Goal: Task Accomplishment & Management: Complete application form

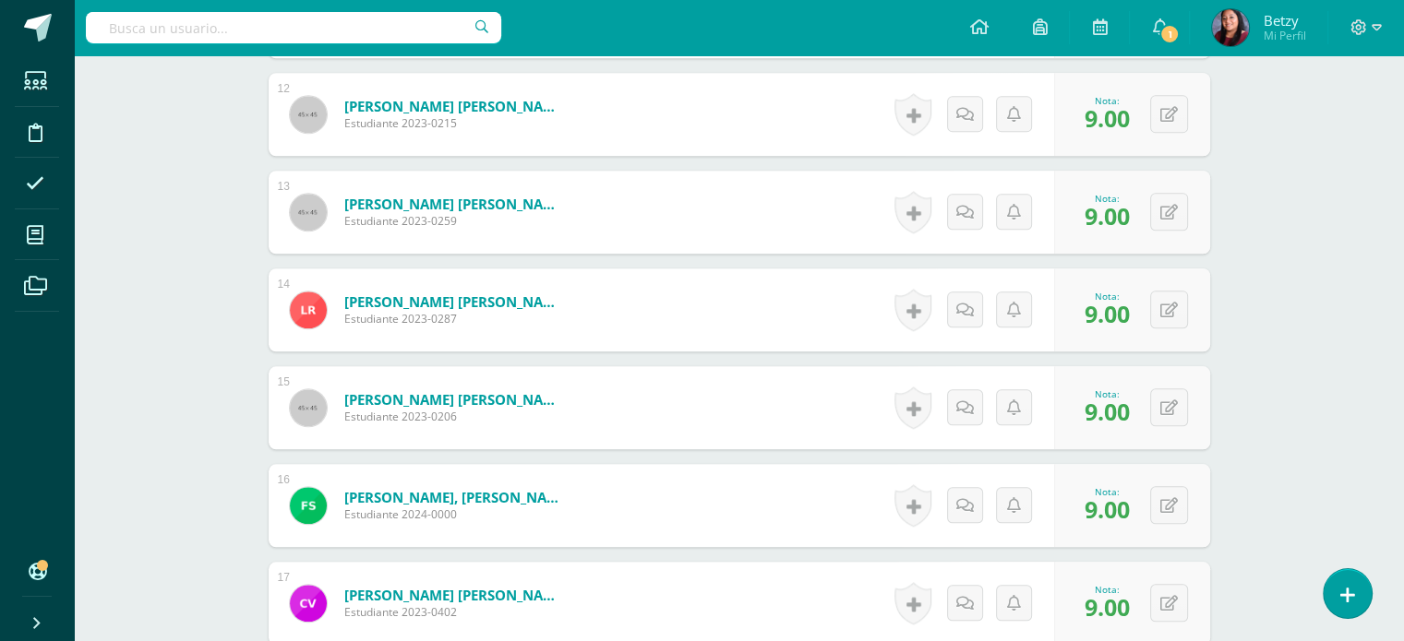
scroll to position [1857, 0]
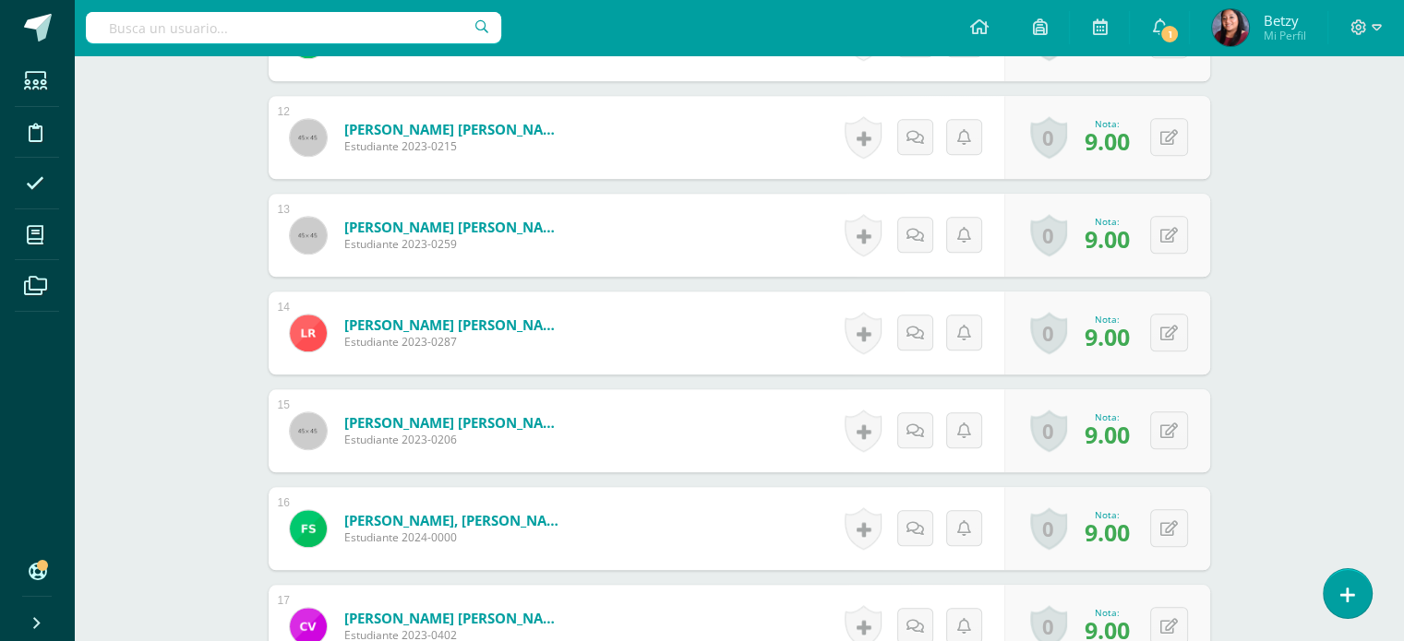
scroll to position [1830, 0]
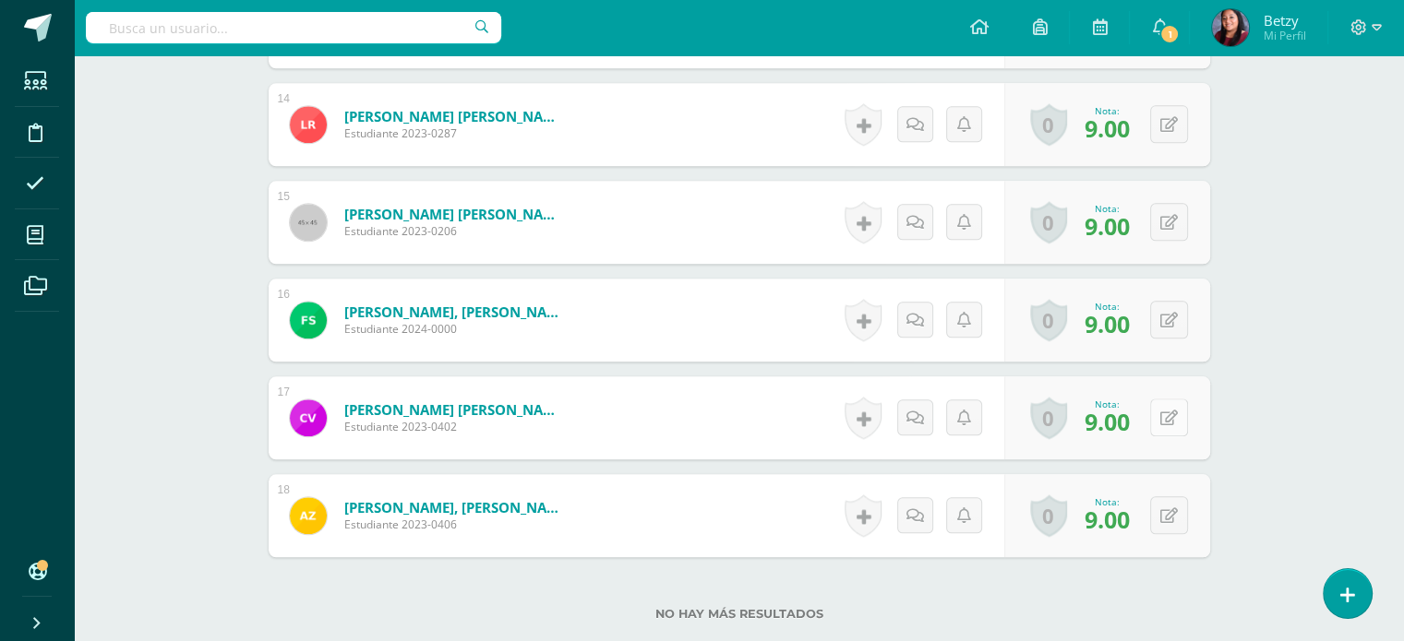
click at [1174, 418] on icon at bounding box center [1169, 419] width 18 height 16
click at [1131, 425] on link at bounding box center [1121, 424] width 36 height 36
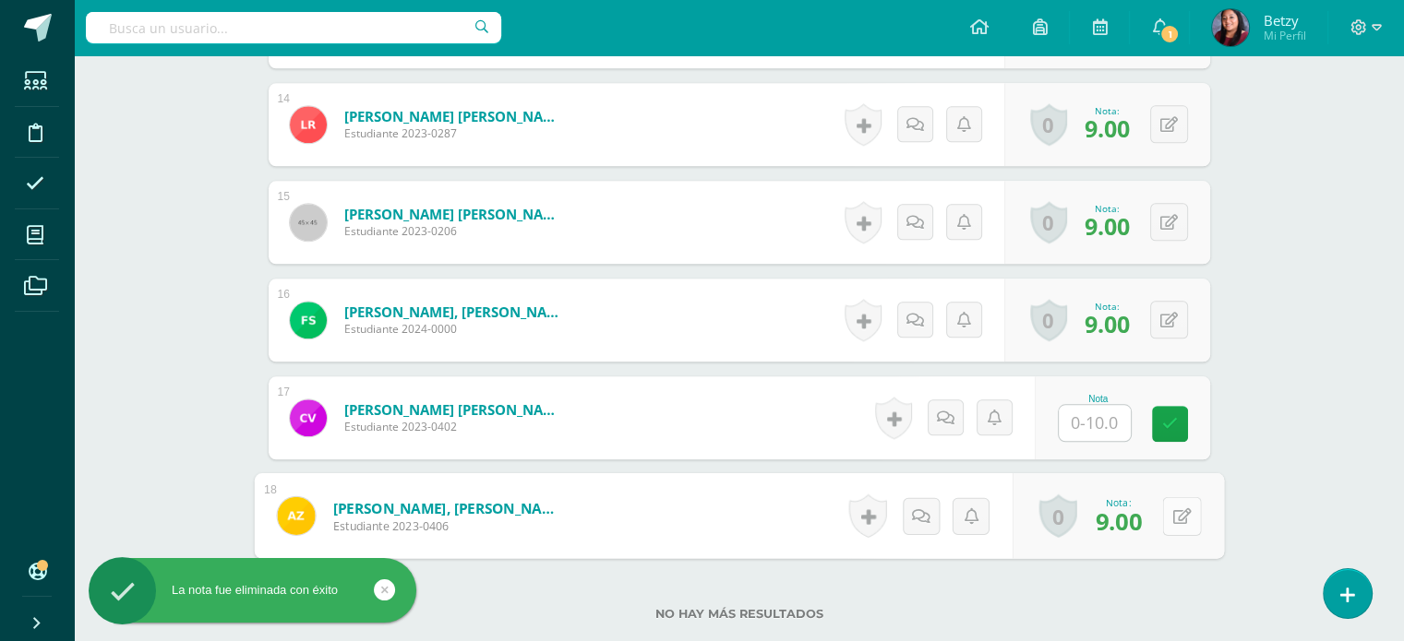
click at [1167, 530] on button at bounding box center [1181, 516] width 39 height 39
type input "7"
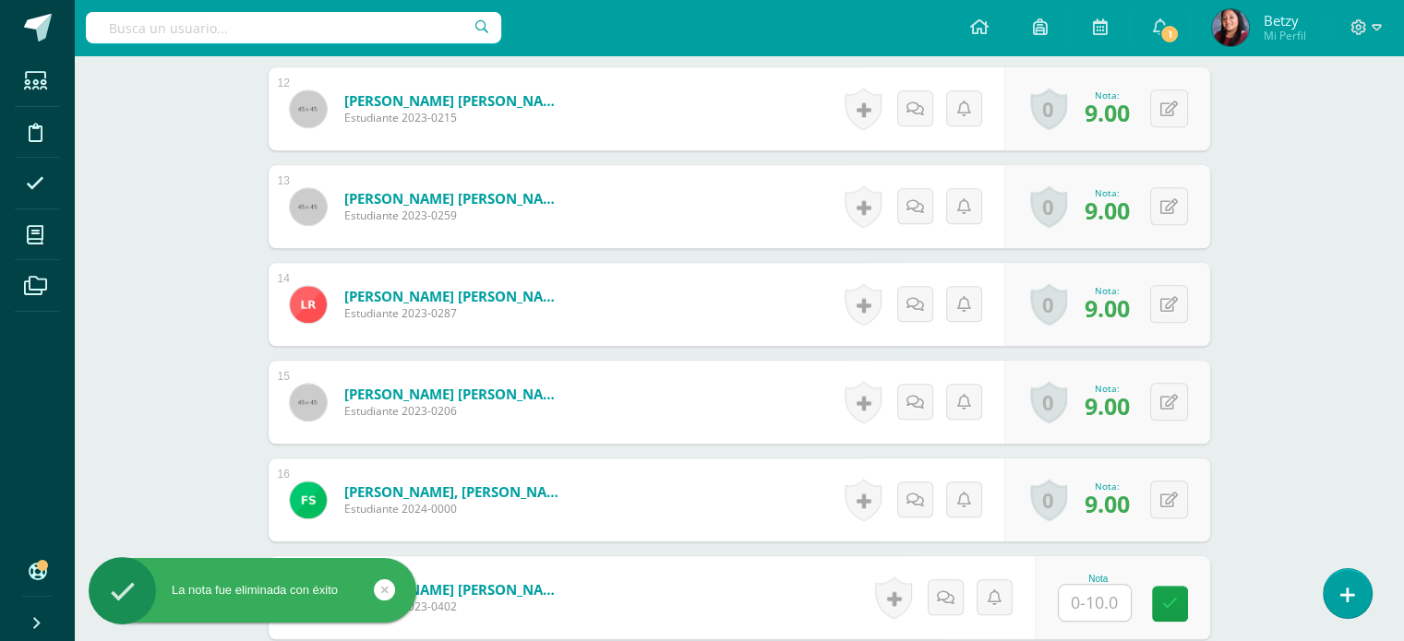
scroll to position [1649, 0]
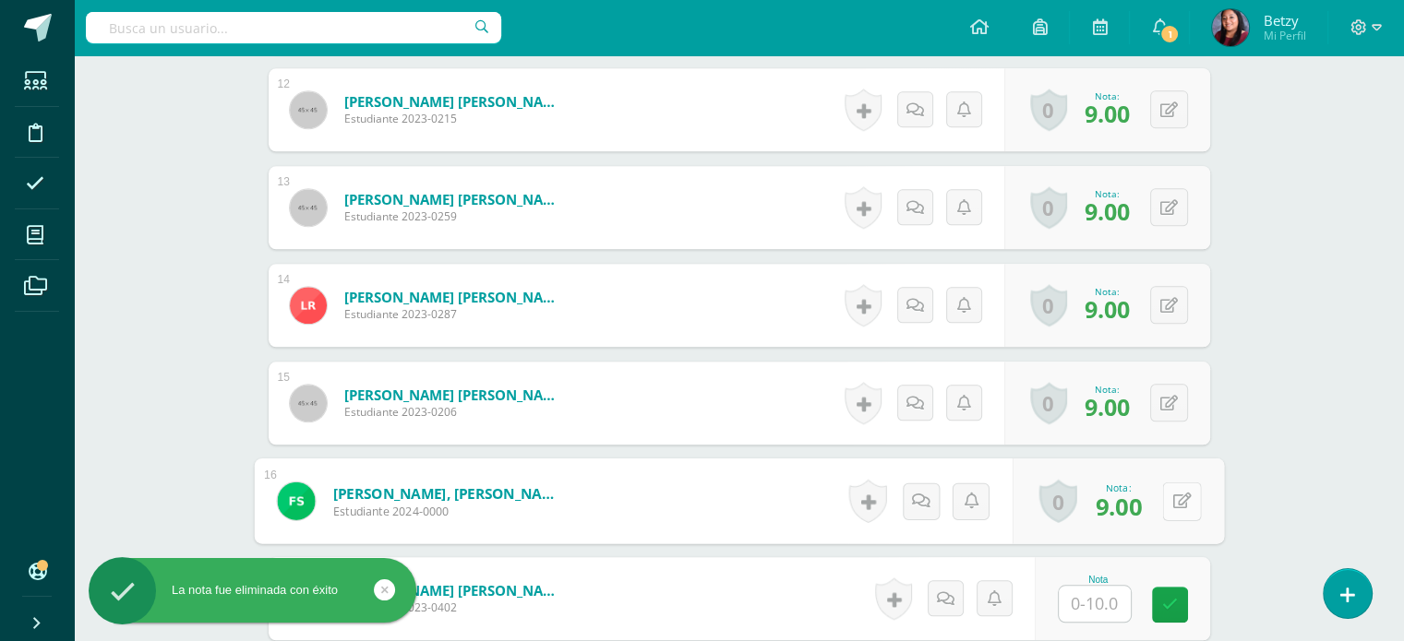
click at [1172, 499] on icon at bounding box center [1181, 501] width 18 height 16
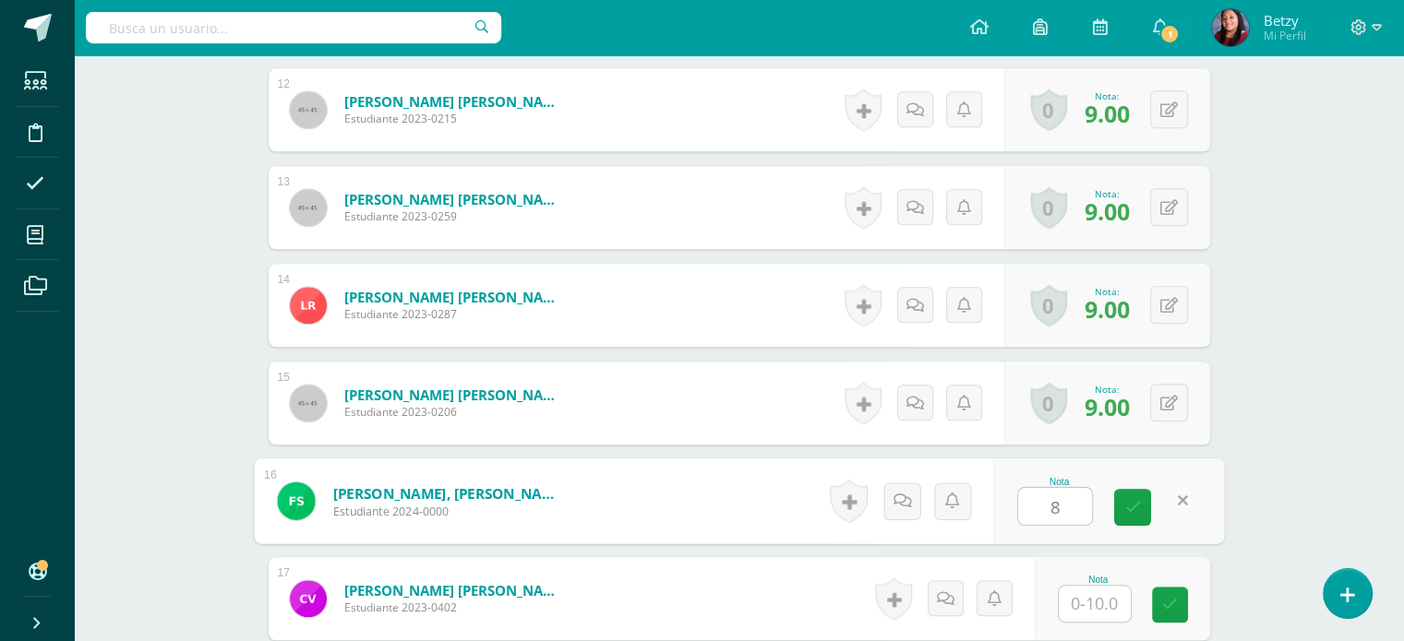
type input "8"
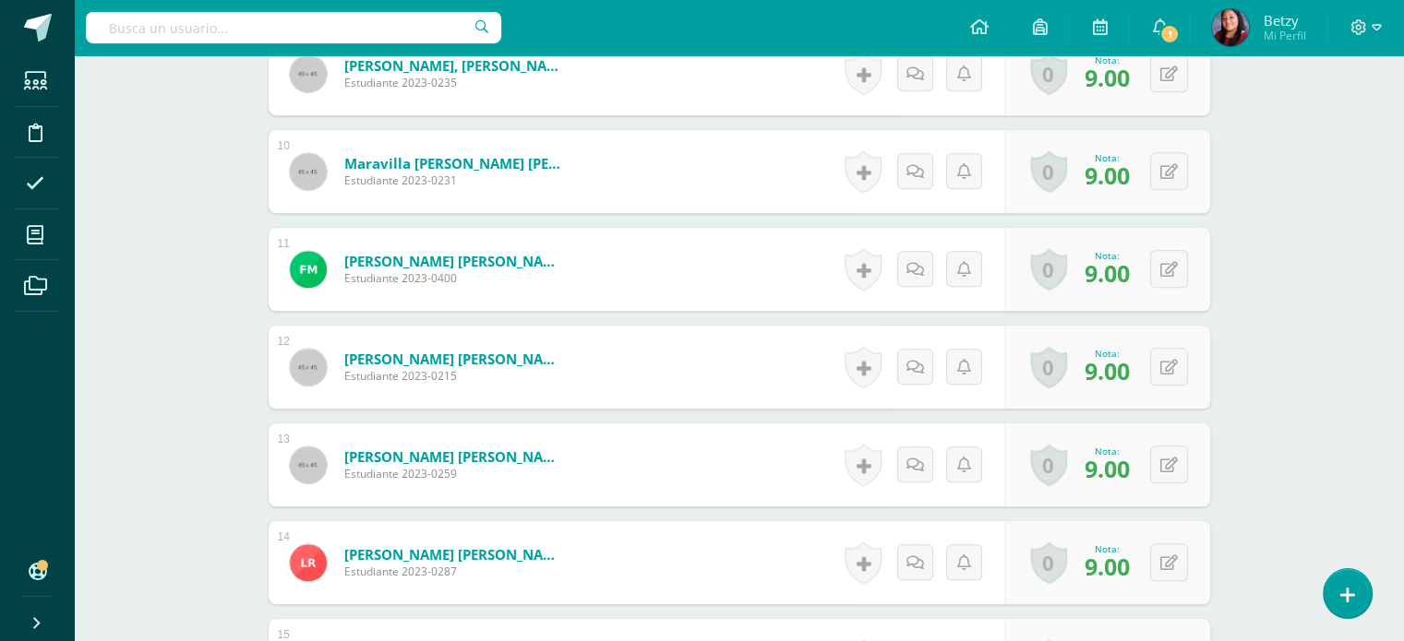
scroll to position [1377, 0]
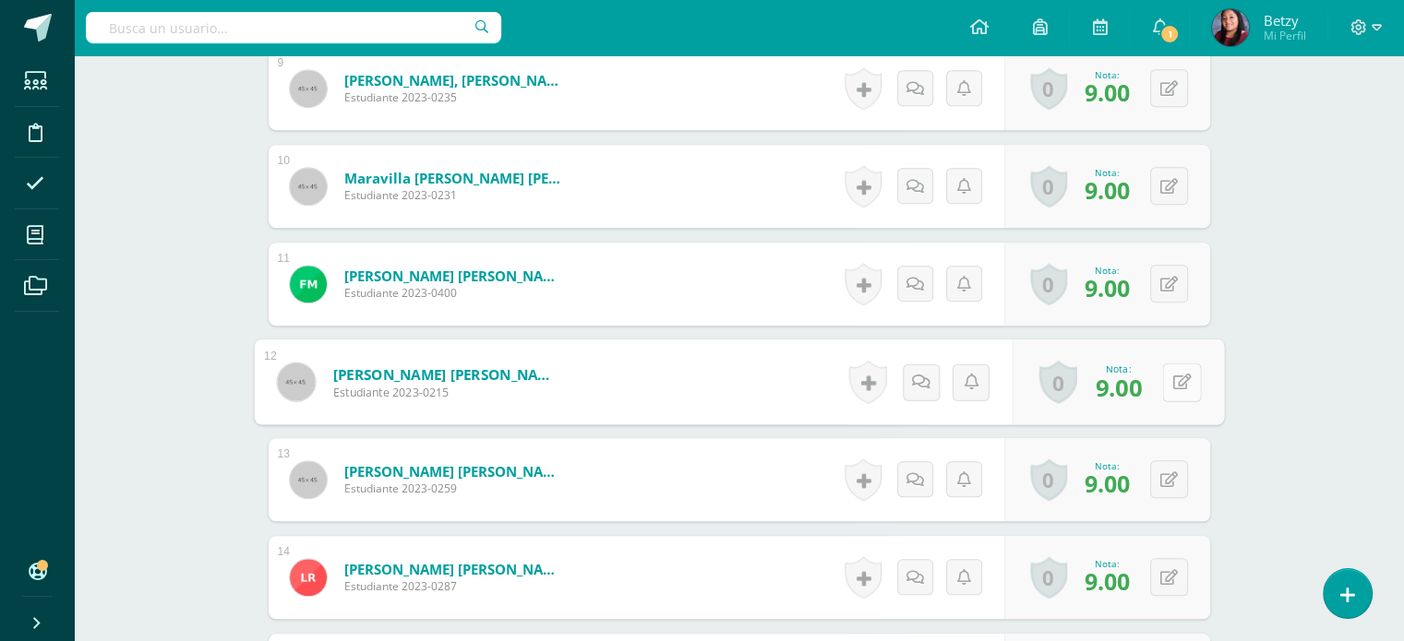
click at [1174, 377] on icon at bounding box center [1181, 382] width 18 height 16
type input "8"
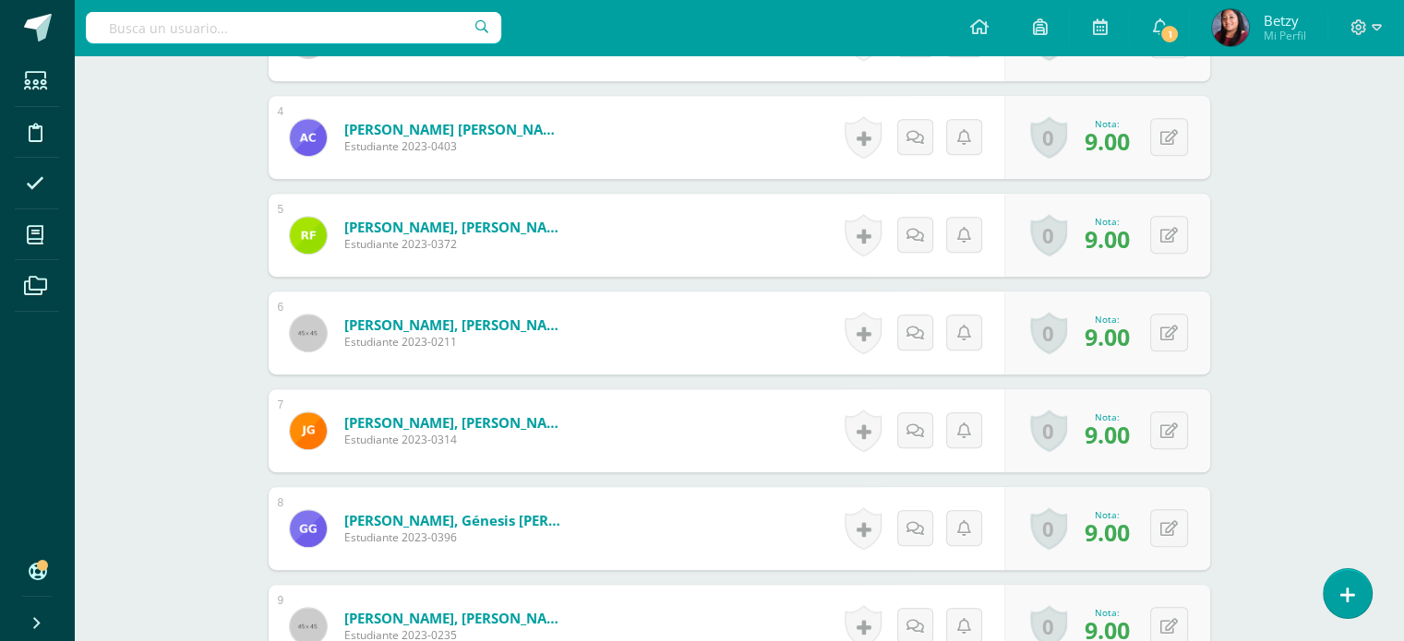
scroll to position [753, 0]
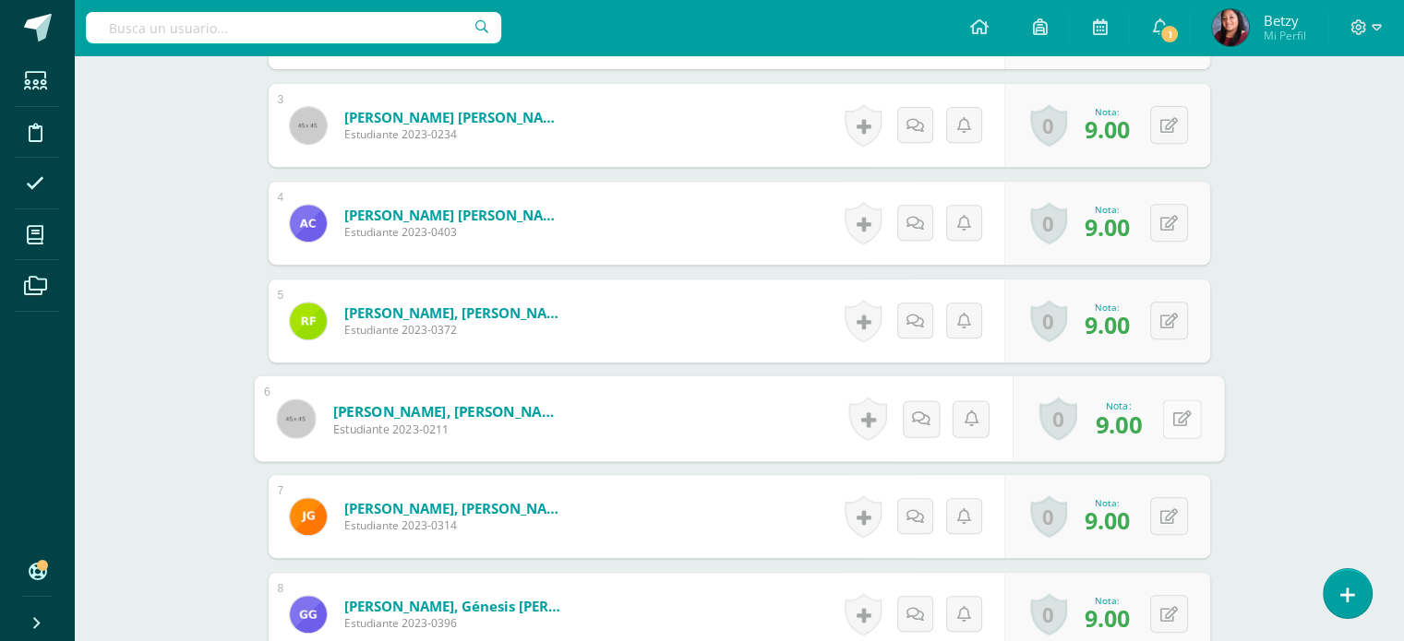
click at [1169, 425] on button at bounding box center [1181, 419] width 39 height 39
type input "8"
click at [1282, 403] on div "Expresión Artística Kinder Preprimaria "B" Herramientas Detalle de asistencias …" at bounding box center [739, 574] width 1330 height 2544
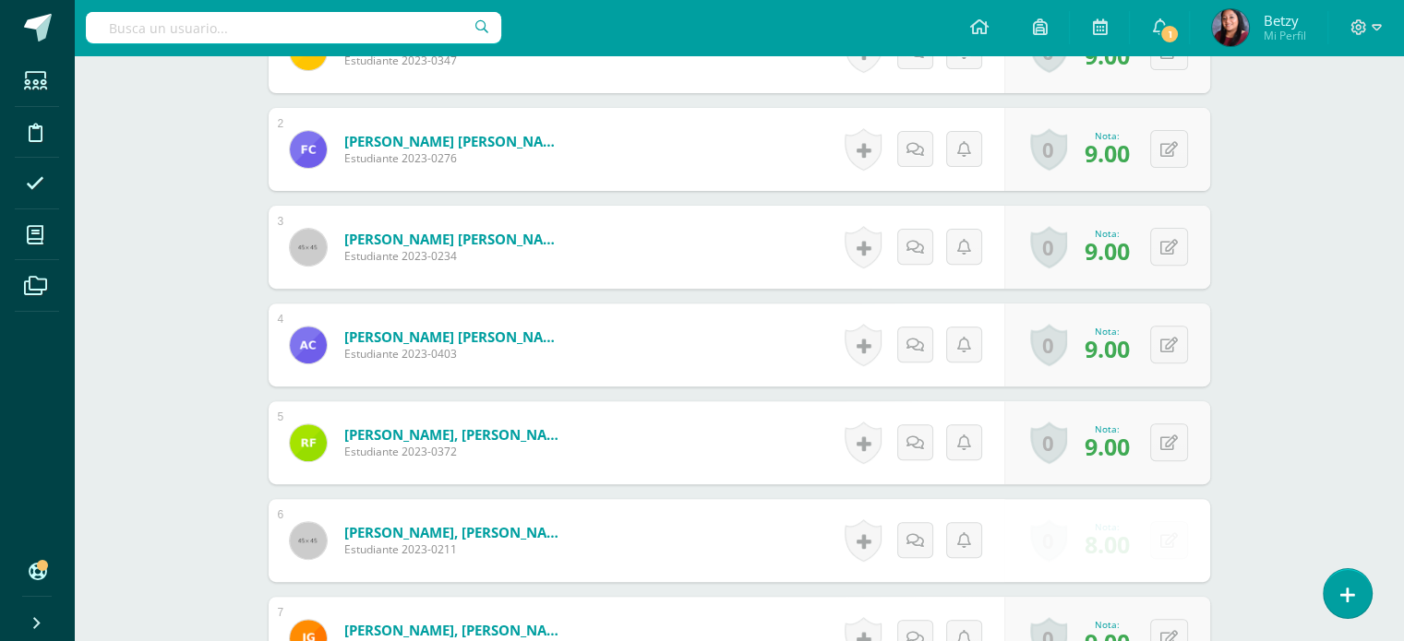
scroll to position [590, 0]
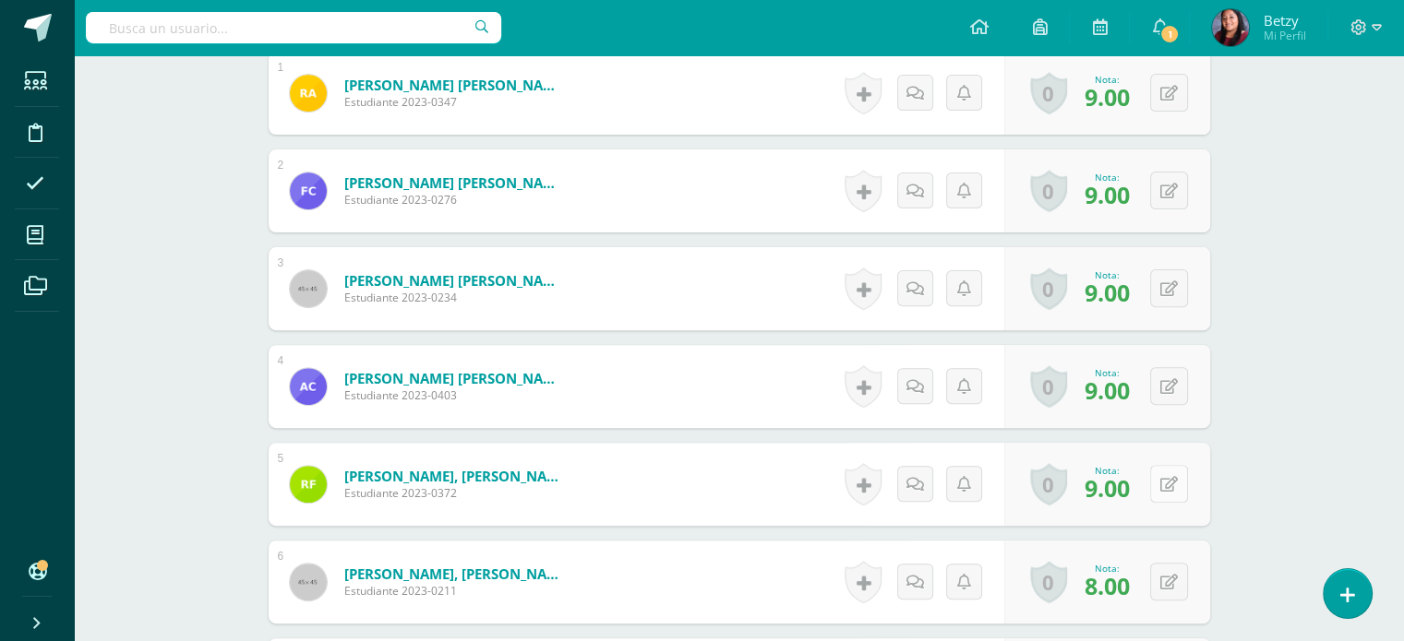
click at [1167, 479] on button at bounding box center [1169, 484] width 38 height 38
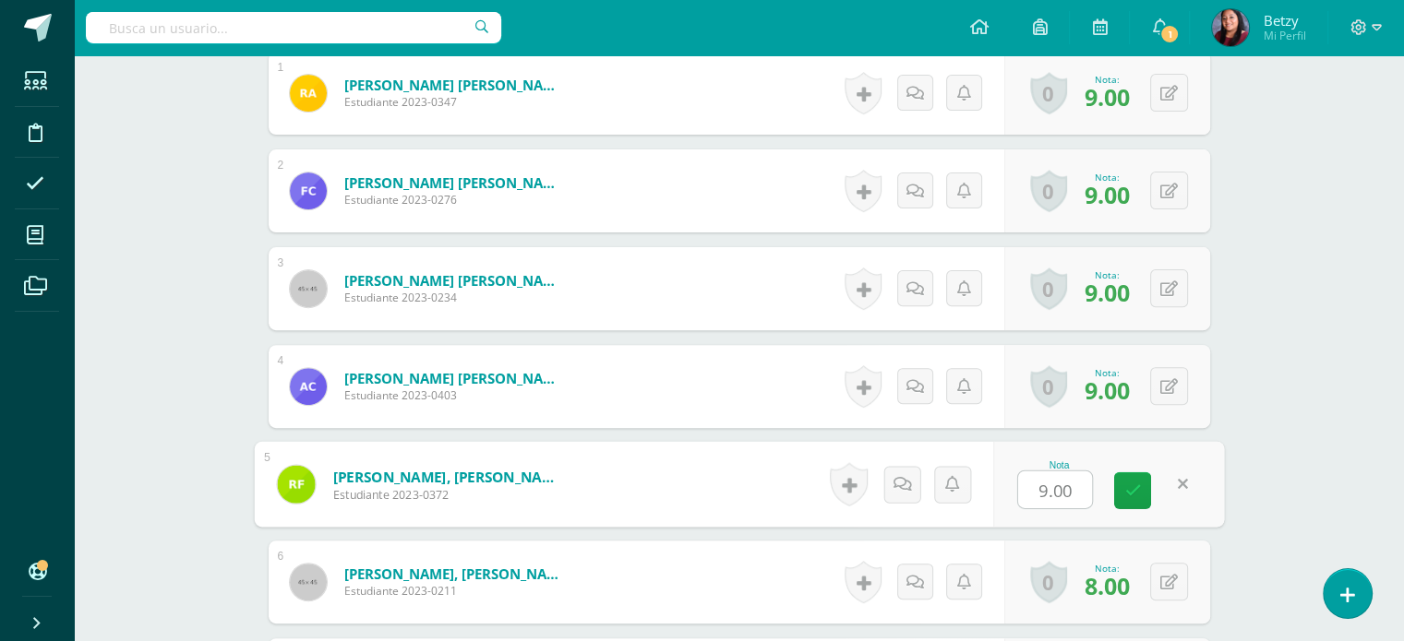
type input "8"
type input "9"
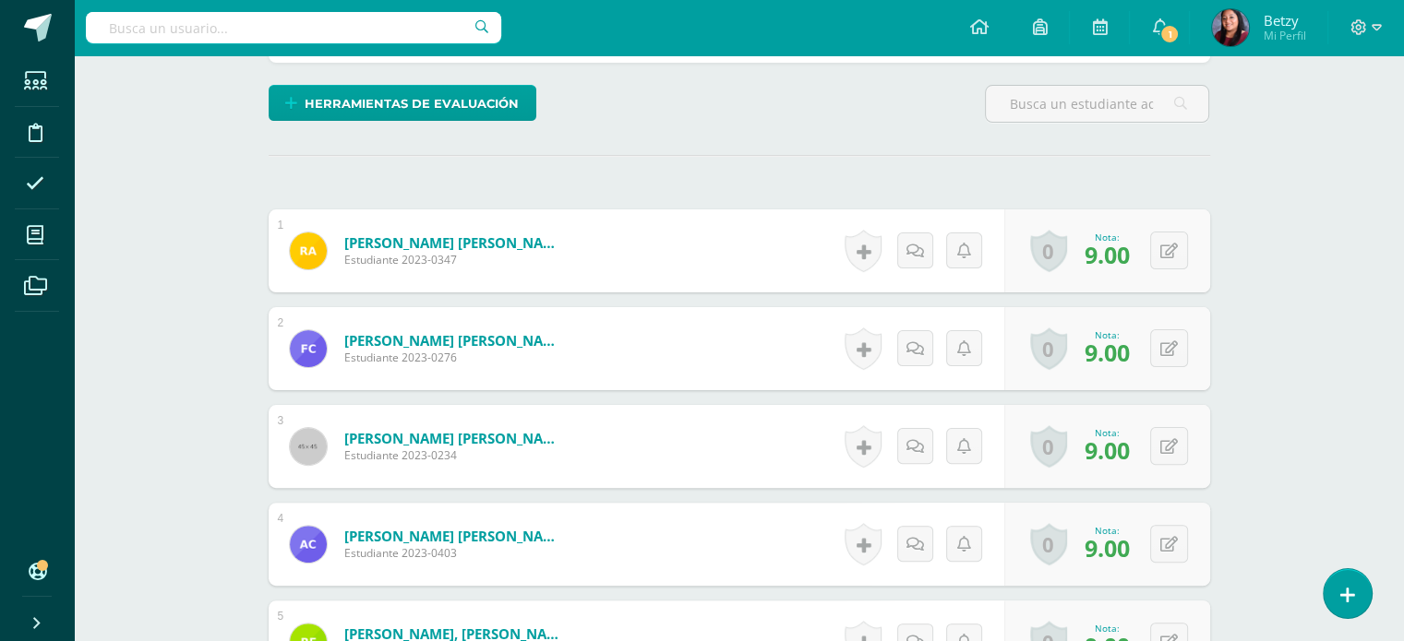
scroll to position [432, 0]
click at [1174, 449] on icon at bounding box center [1181, 446] width 18 height 16
type input "8"
click at [1175, 344] on icon at bounding box center [1181, 349] width 18 height 16
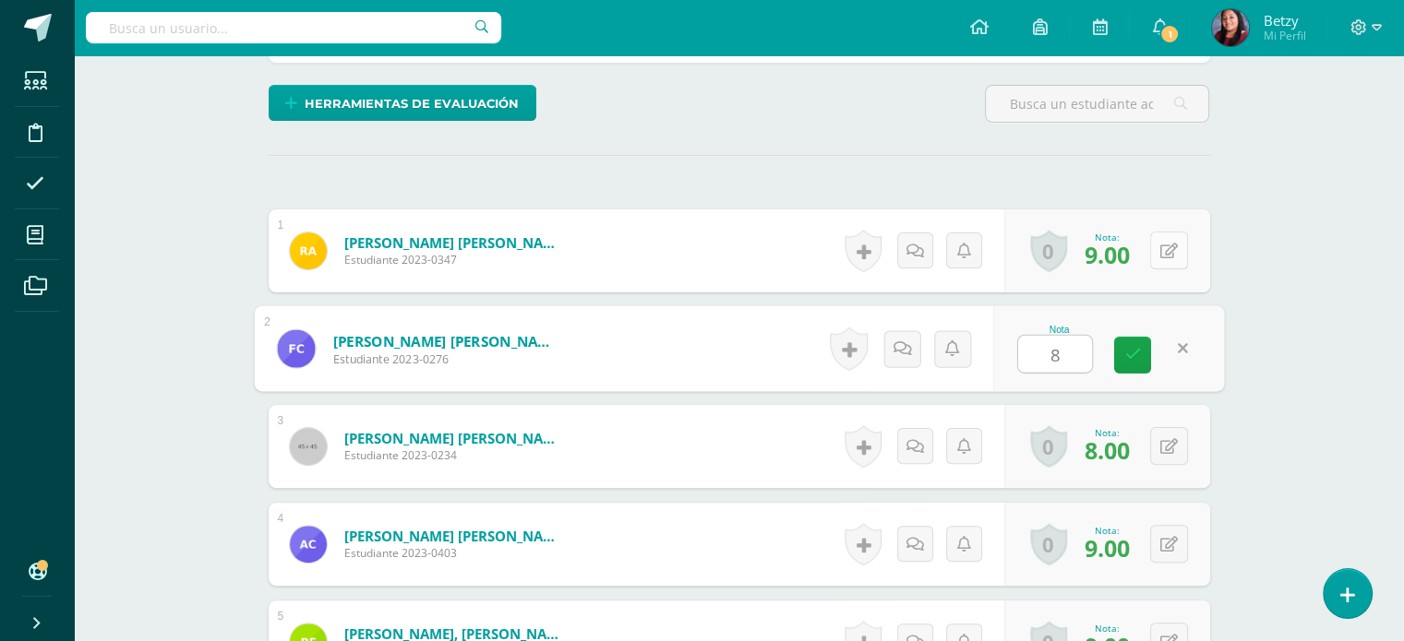
type input "8"
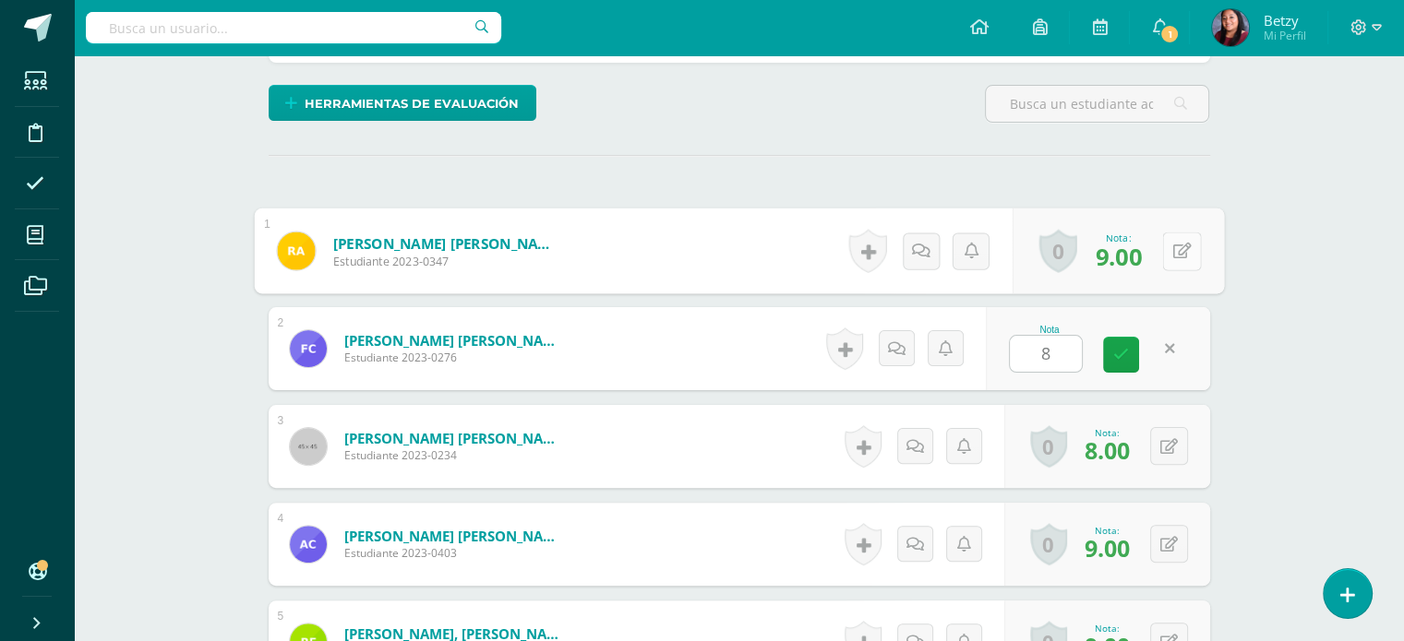
click at [1165, 248] on button at bounding box center [1181, 251] width 39 height 39
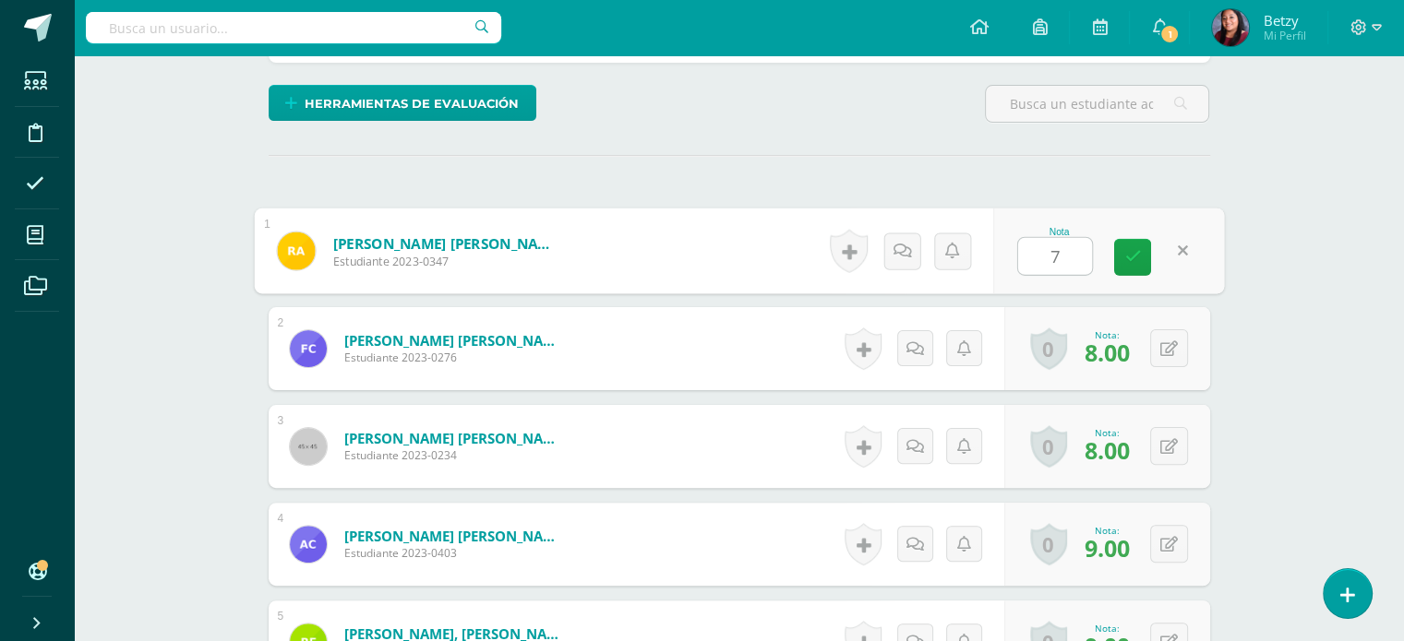
type input "7"
